Goal: Information Seeking & Learning: Learn about a topic

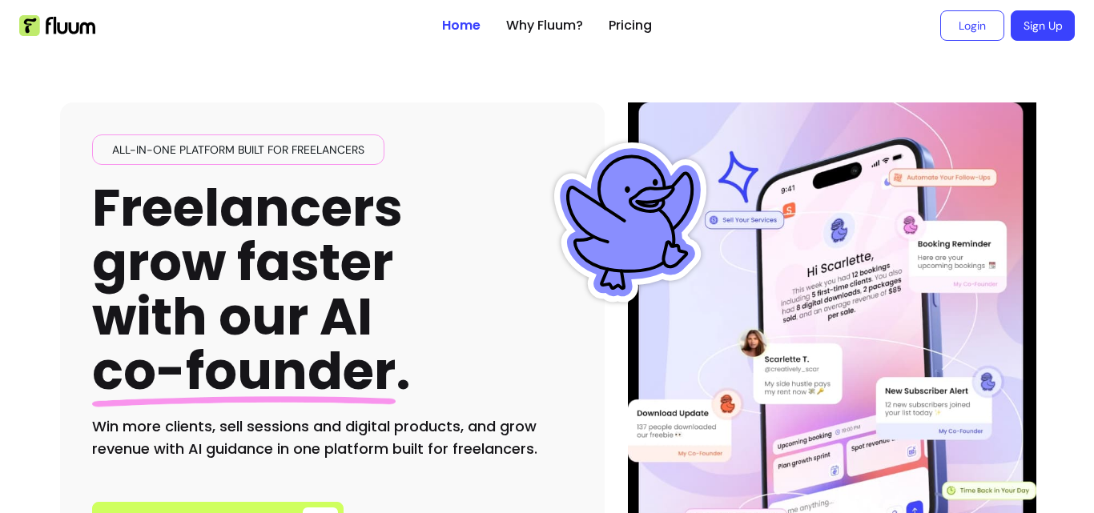
click at [726, 55] on div "All-in-one platform built for freelancers Freelancers grow faster with our AI c…" at bounding box center [547, 323] width 974 height 545
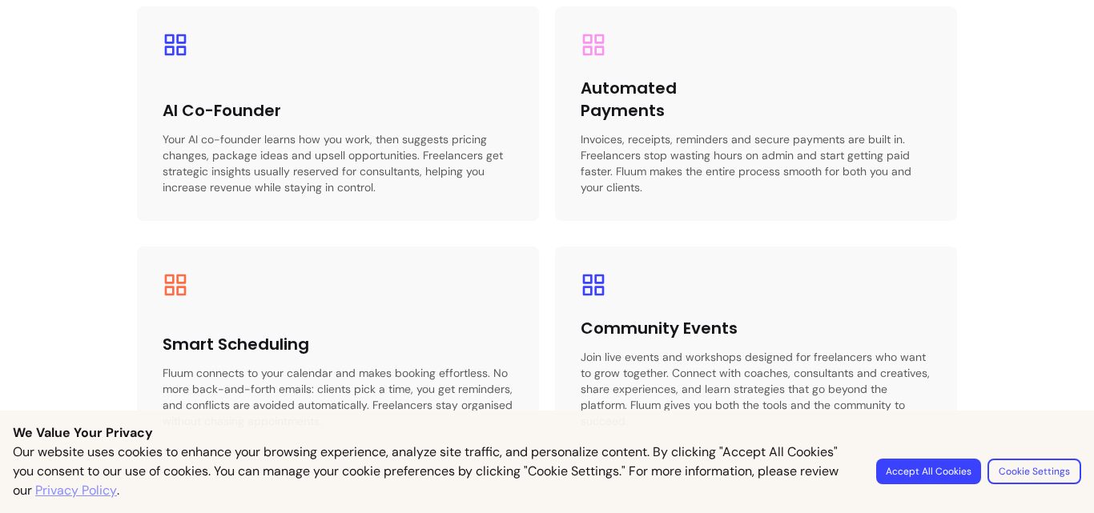
scroll to position [2734, 0]
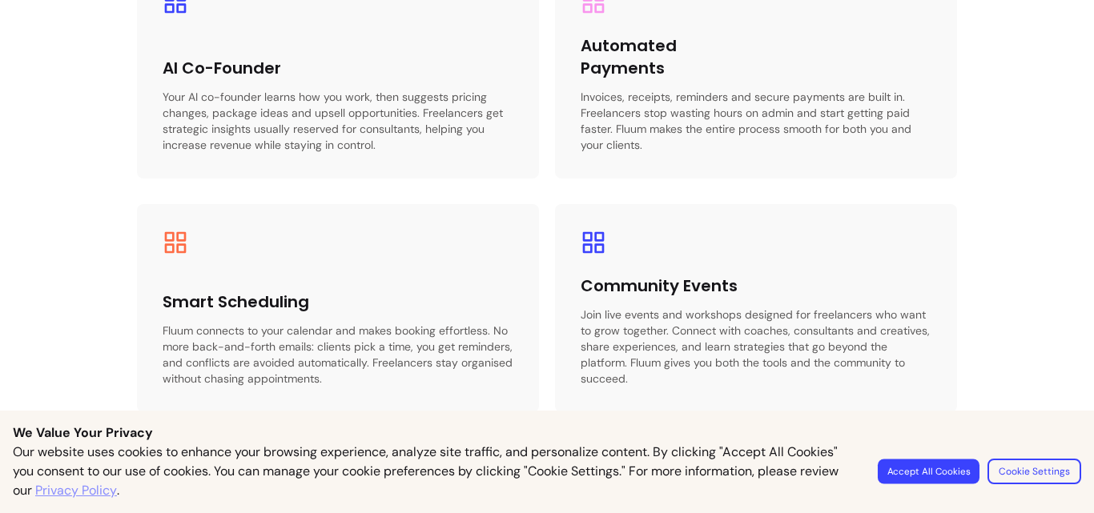
click at [935, 472] on button "Accept All Cookies" at bounding box center [929, 471] width 102 height 25
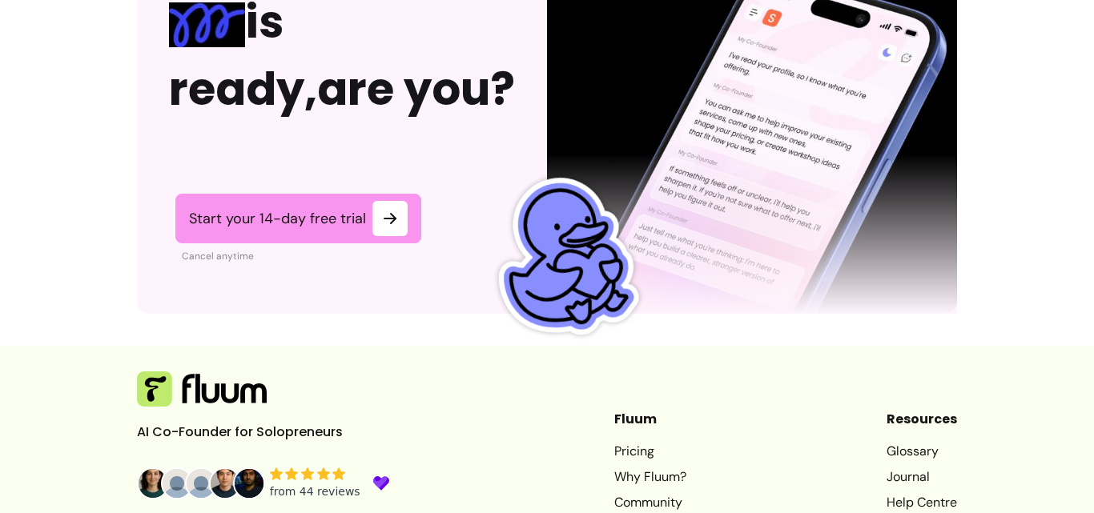
scroll to position [4258, 0]
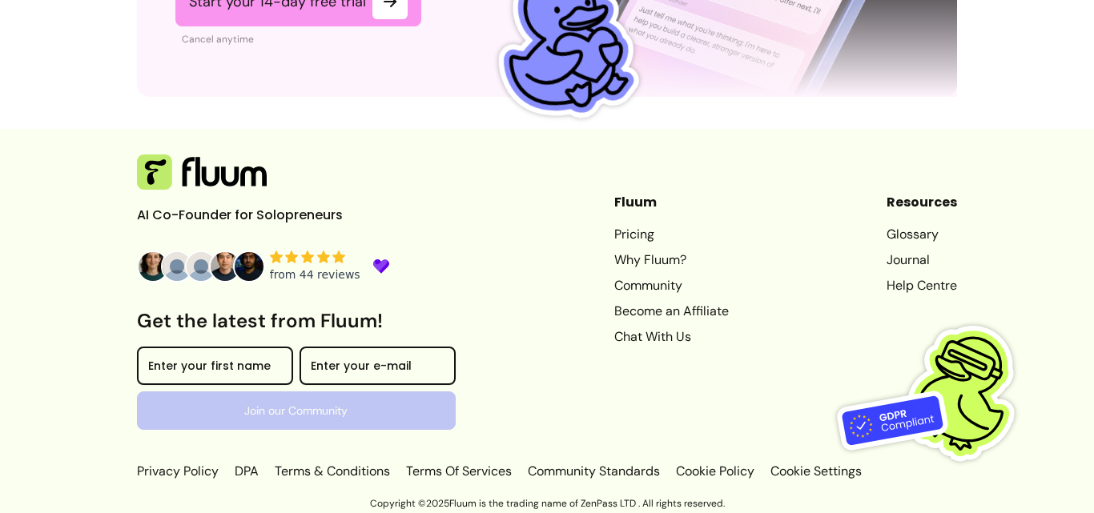
click at [174, 468] on link "Privacy Policy" at bounding box center [179, 471] width 85 height 19
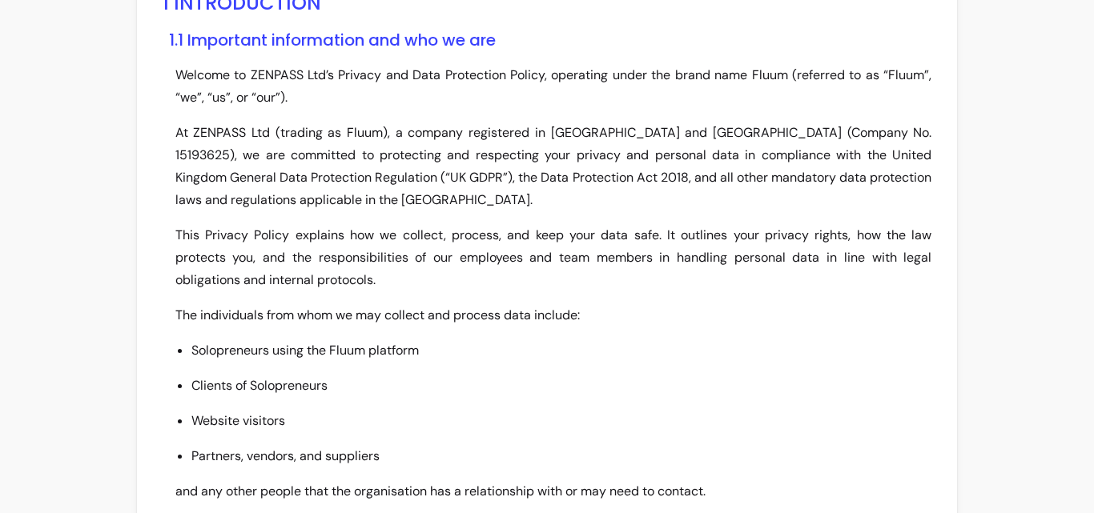
scroll to position [83, 0]
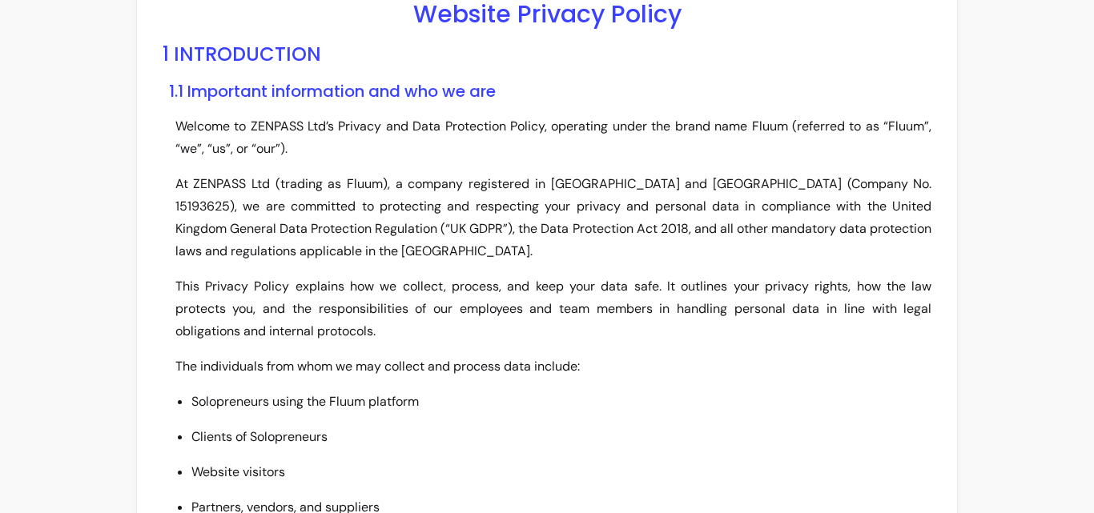
click at [633, 98] on h3 "1.1 Important information and who we are" at bounding box center [550, 91] width 763 height 22
